Goal: Check status

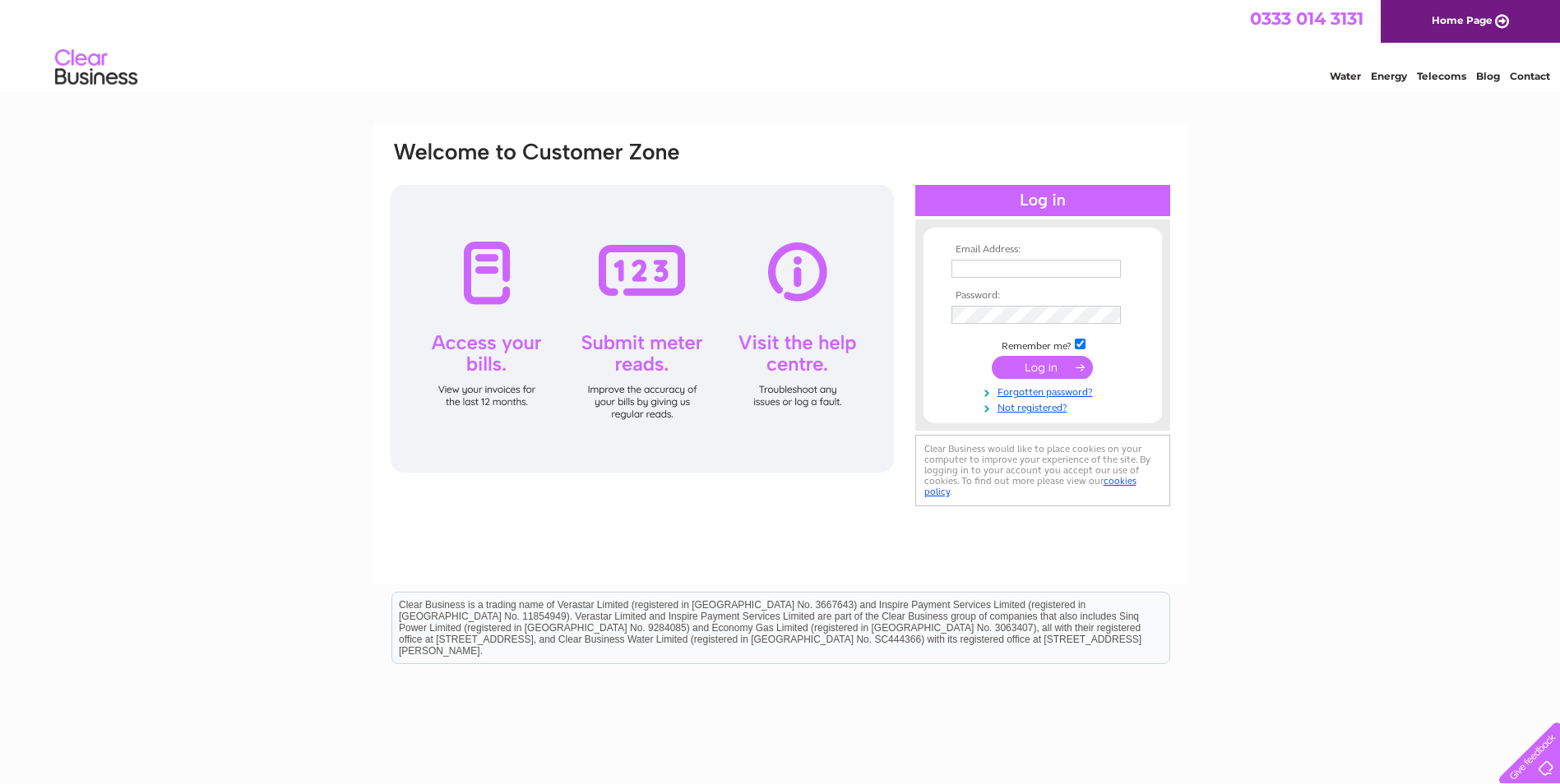
type input "energy@beechholdings.co.uk"
click at [1035, 361] on input "submit" at bounding box center [1042, 367] width 101 height 23
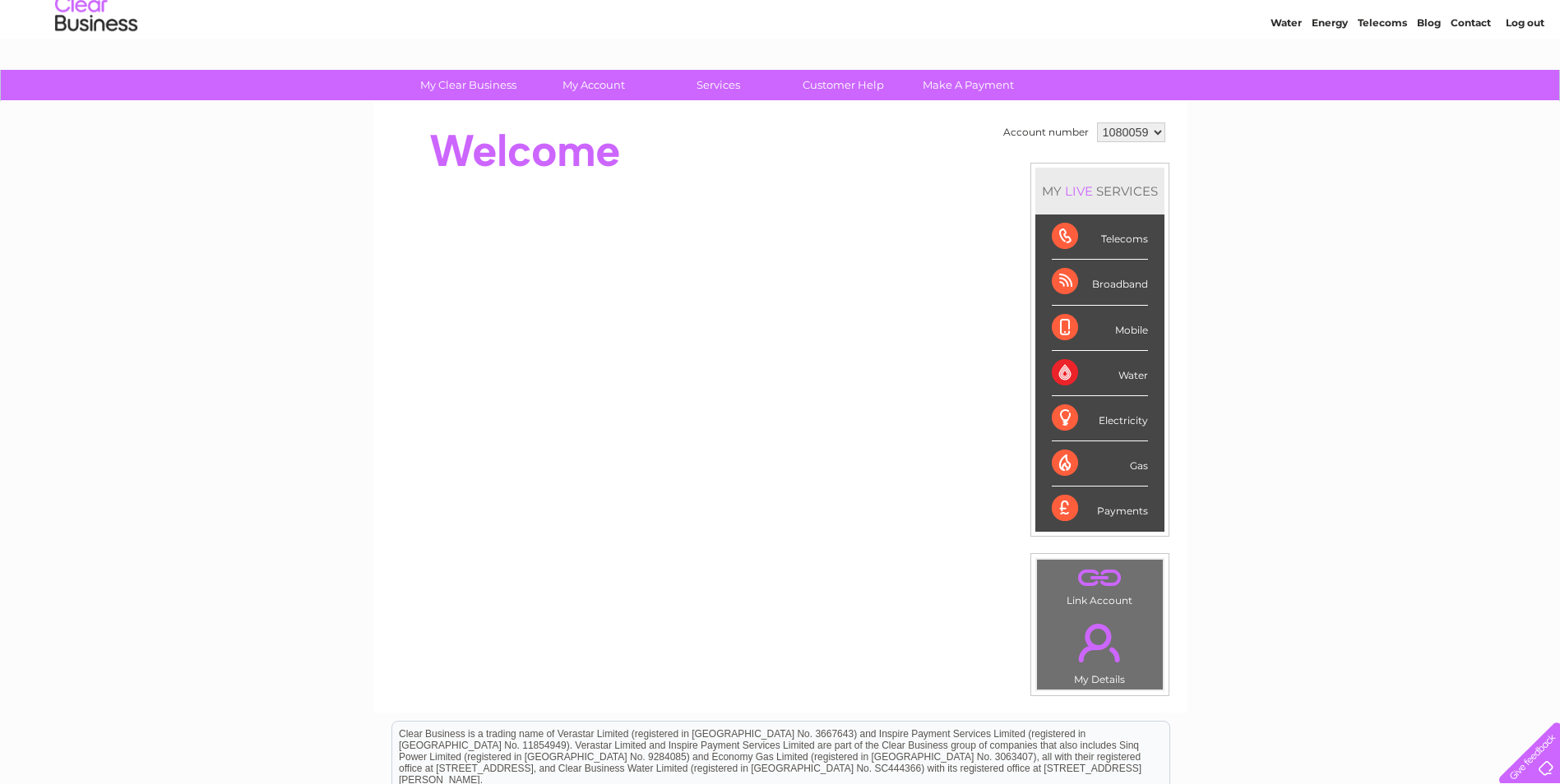
scroll to position [82, 0]
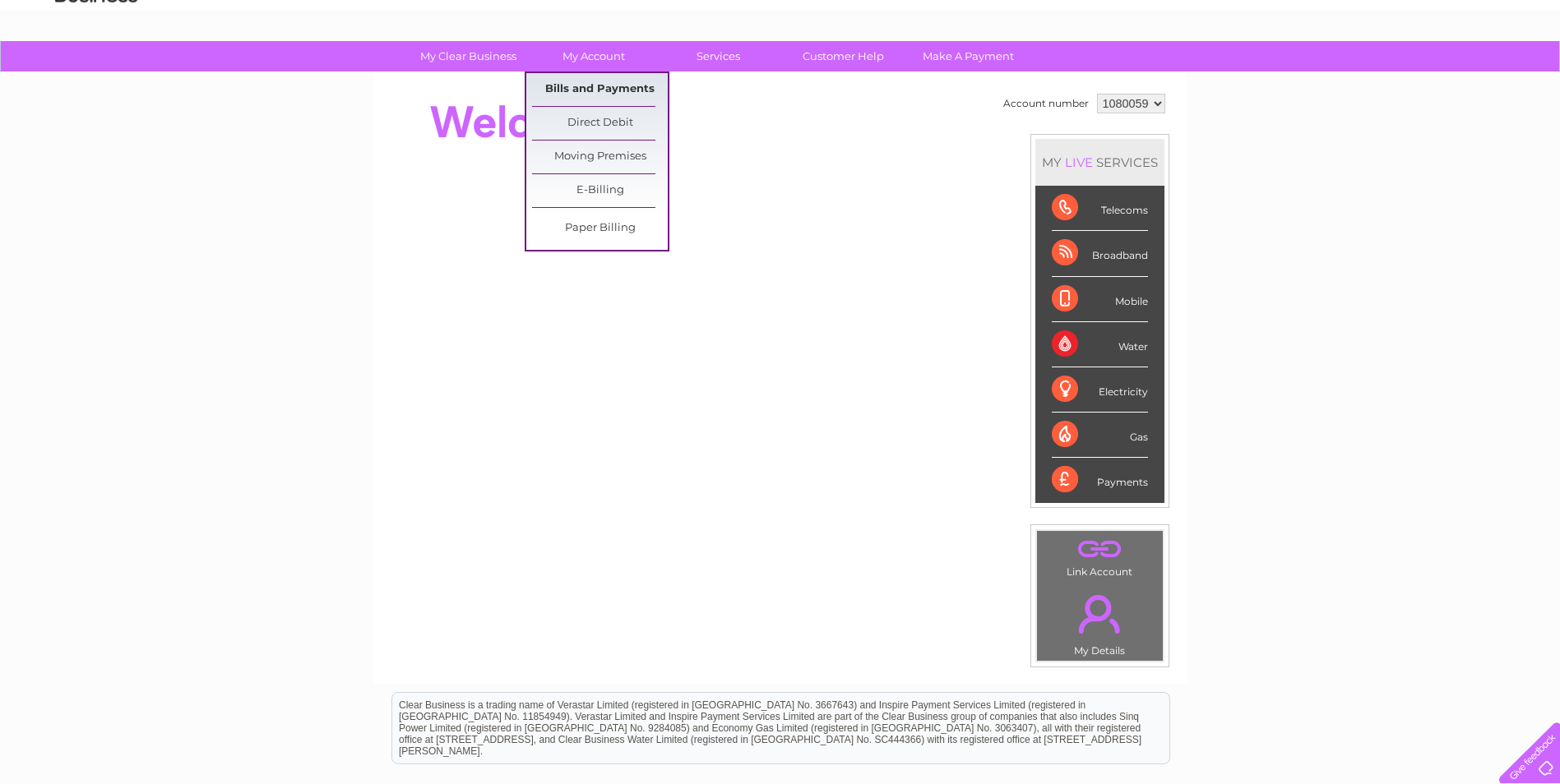
click at [589, 88] on link "Bills and Payments" at bounding box center [600, 89] width 136 height 33
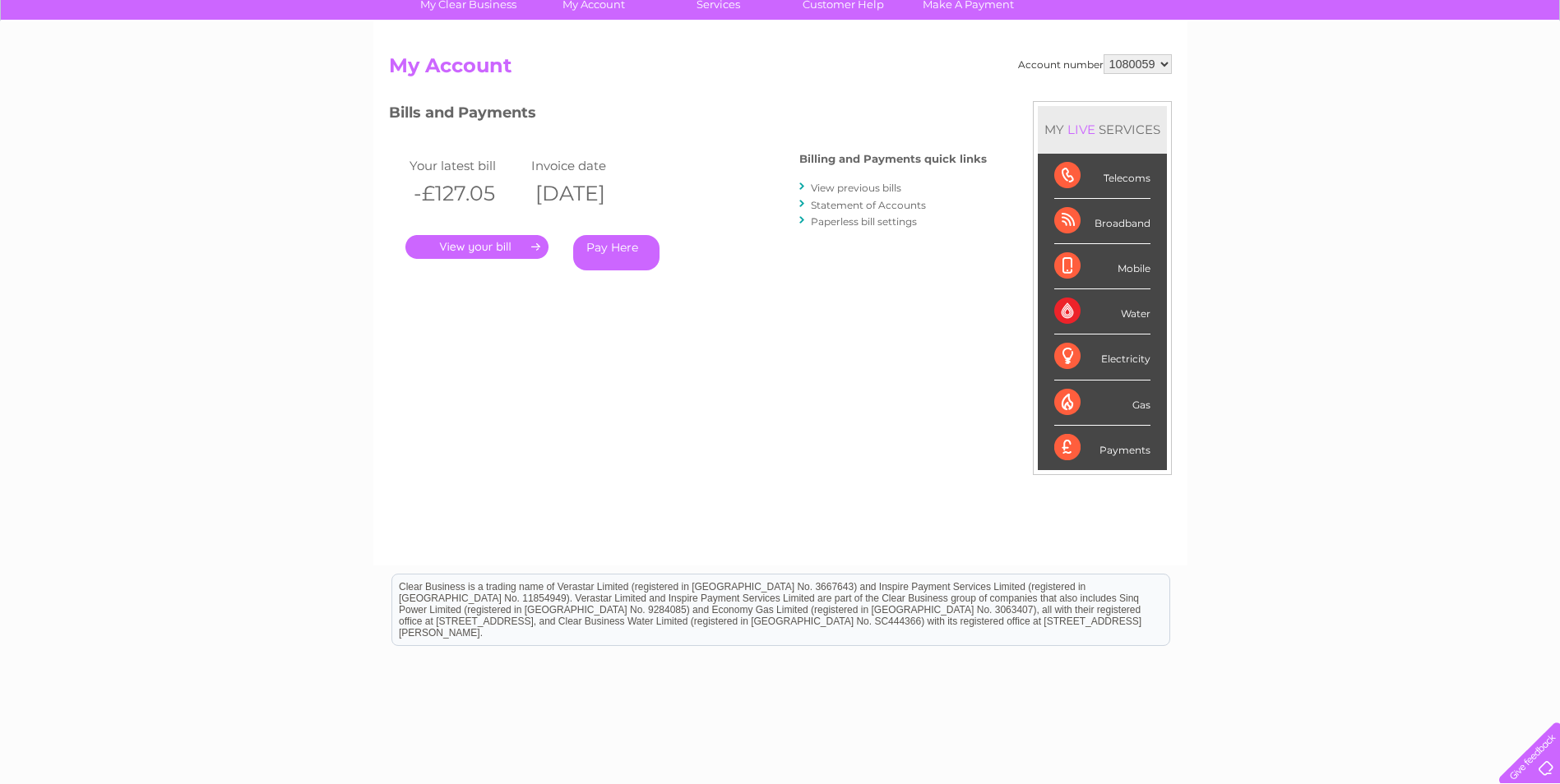
scroll to position [164, 0]
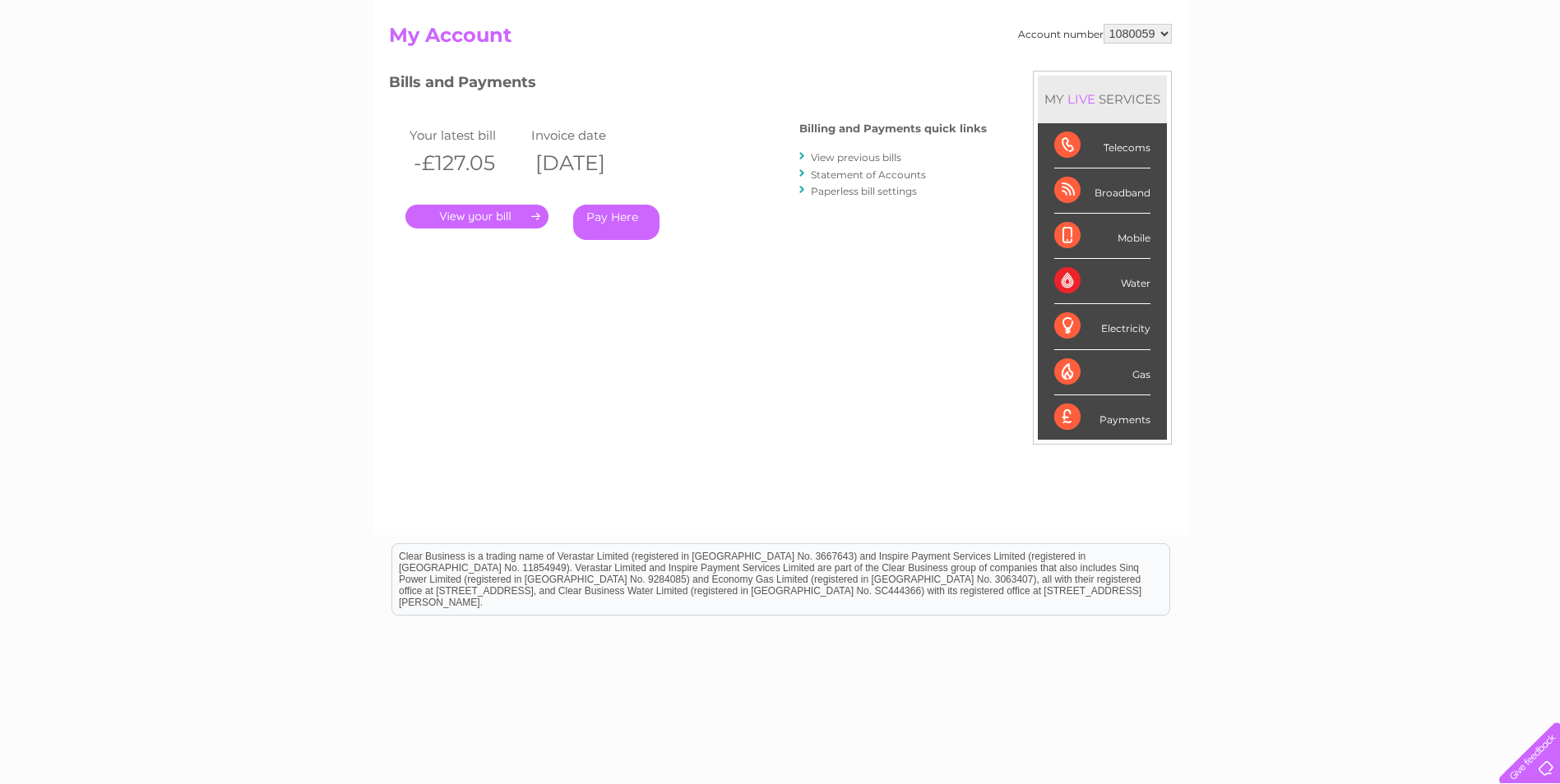
click at [899, 173] on link "Statement of Accounts" at bounding box center [869, 174] width 115 height 13
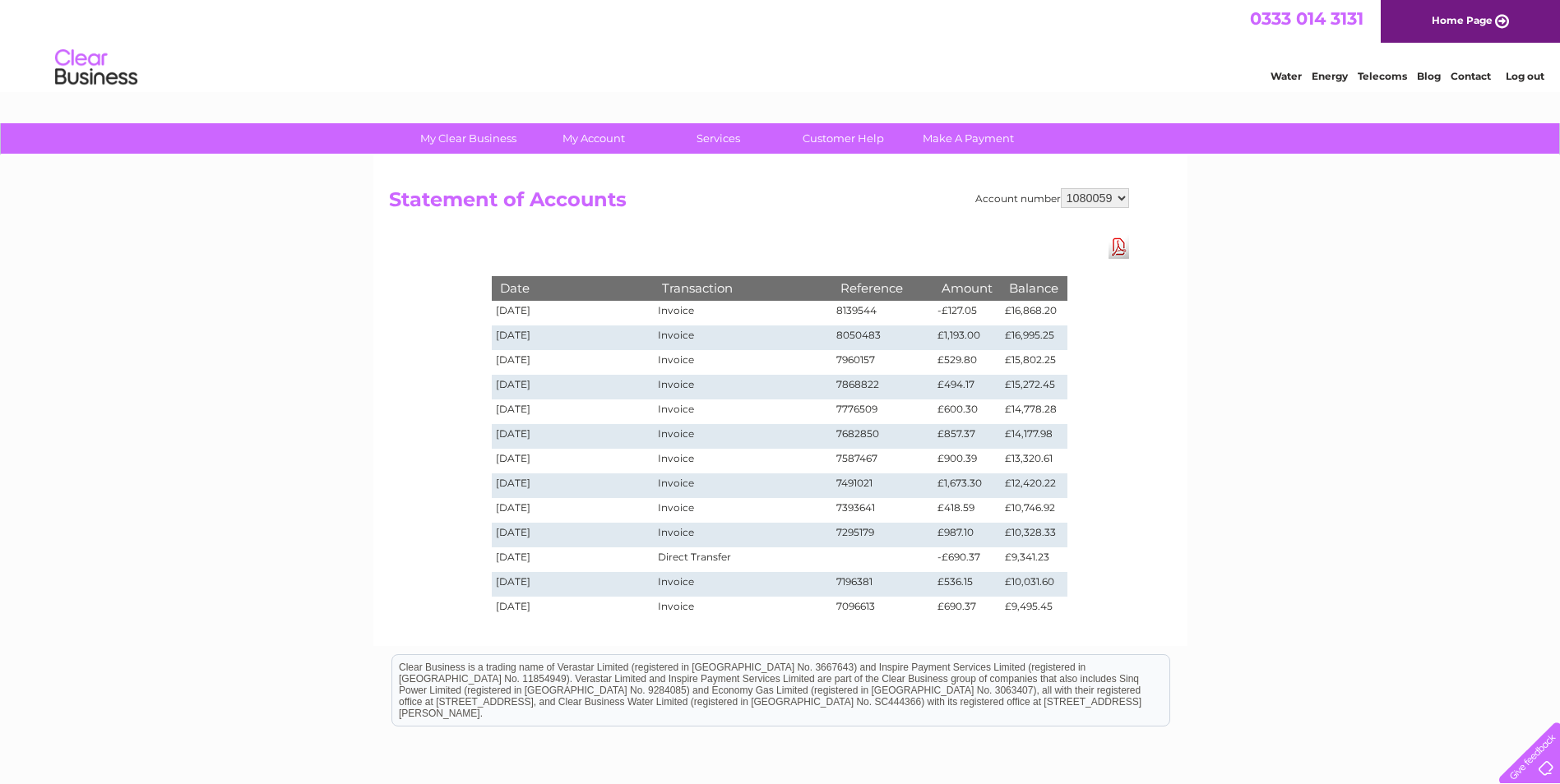
click at [1187, 327] on div "Account number 1080059 Statement of Accounts Download Pdf Date Transaction Refe…" at bounding box center [780, 401] width 814 height 491
